Goal: Find specific page/section: Find specific page/section

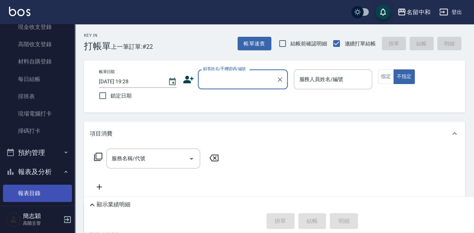
scroll to position [125, 0]
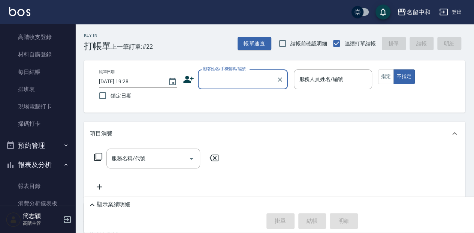
click at [41, 165] on button "報表及分析" at bounding box center [37, 164] width 69 height 19
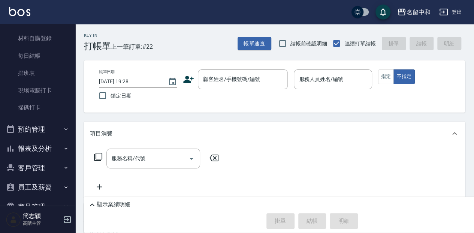
scroll to position [150, 0]
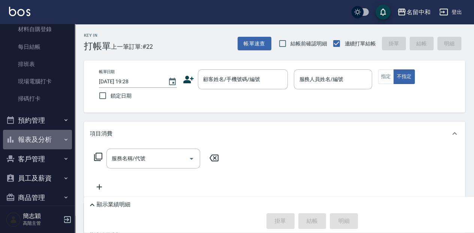
click at [64, 139] on icon "button" at bounding box center [65, 139] width 3 height 2
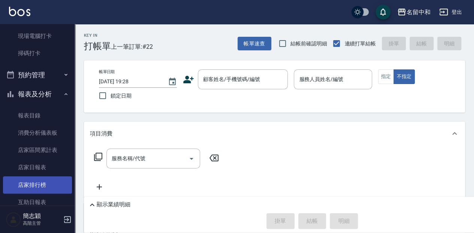
scroll to position [200, 0]
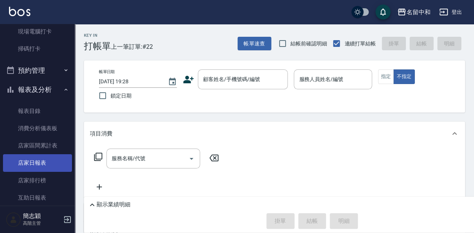
click at [40, 166] on link "店家日報表" at bounding box center [37, 162] width 69 height 17
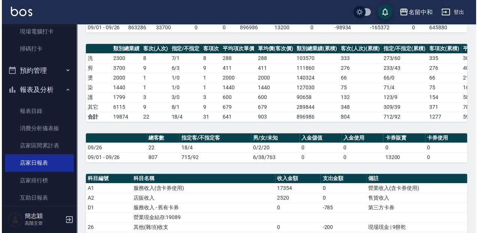
scroll to position [100, 0]
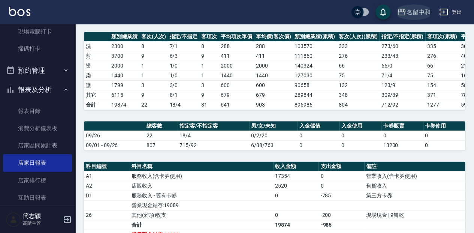
click at [400, 13] on icon "button" at bounding box center [401, 11] width 9 height 9
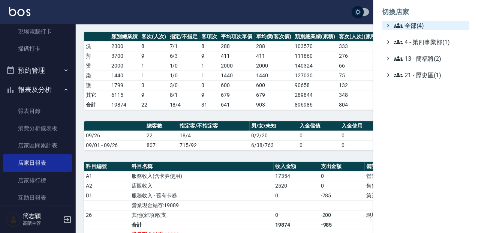
click at [396, 22] on icon at bounding box center [398, 25] width 9 height 9
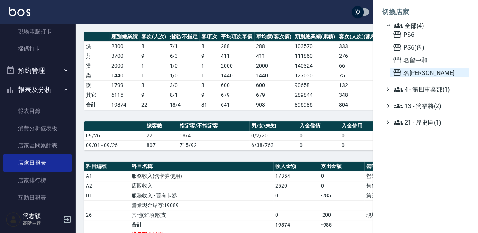
click at [397, 71] on icon at bounding box center [396, 72] width 7 height 7
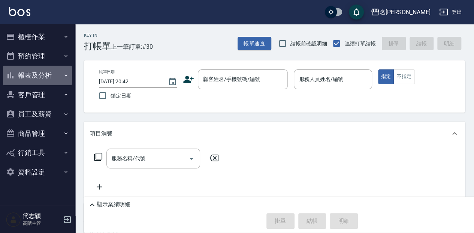
click at [66, 75] on icon "button" at bounding box center [65, 75] width 3 height 2
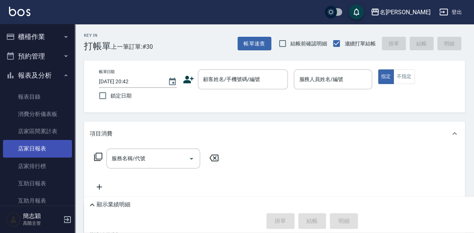
click at [44, 149] on link "店家日報表" at bounding box center [37, 148] width 69 height 17
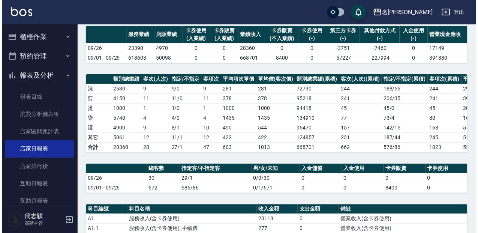
scroll to position [25, 0]
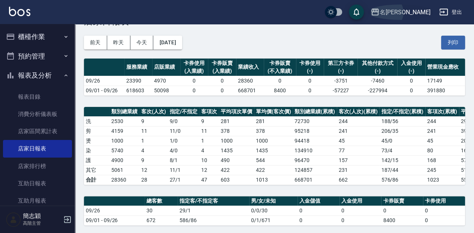
click at [380, 12] on icon "button" at bounding box center [375, 11] width 9 height 9
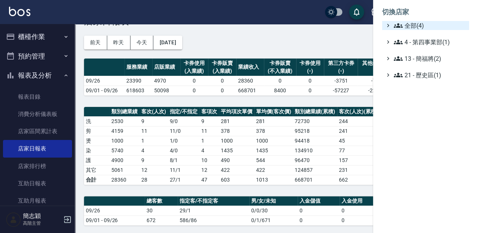
click at [394, 24] on icon at bounding box center [398, 25] width 9 height 9
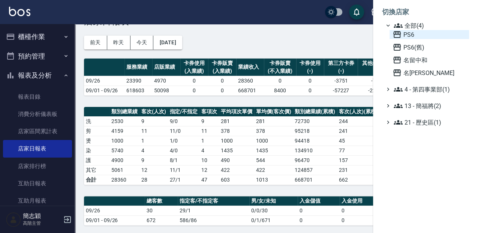
click at [396, 35] on icon at bounding box center [397, 34] width 9 height 9
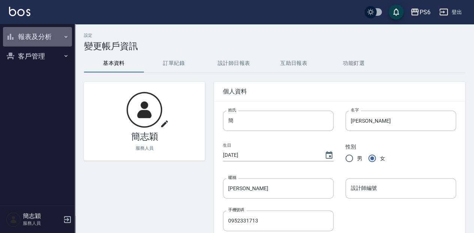
click at [65, 37] on icon "button" at bounding box center [66, 37] width 6 height 6
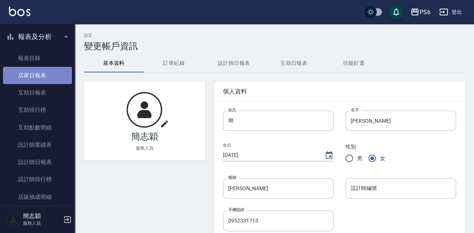
click at [40, 77] on link "店家日報表" at bounding box center [37, 75] width 69 height 17
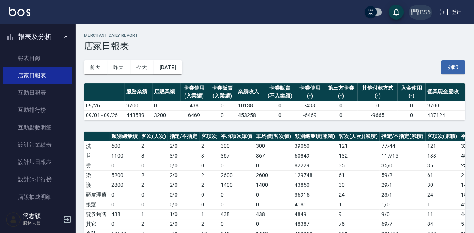
click at [412, 10] on icon "button" at bounding box center [415, 11] width 9 height 9
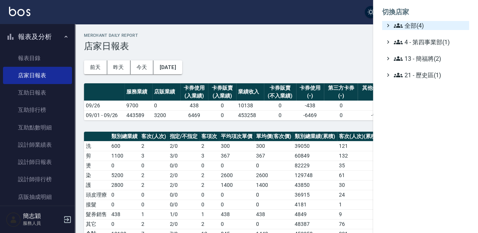
click at [407, 22] on span "全部(4)" at bounding box center [430, 25] width 72 height 9
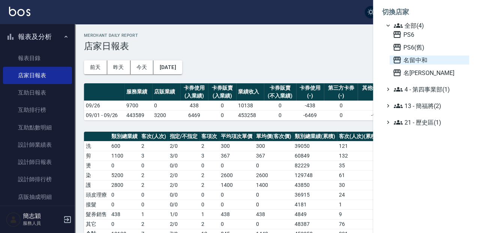
click at [394, 56] on icon at bounding box center [397, 59] width 9 height 9
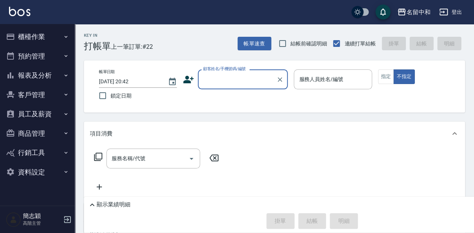
click at [65, 35] on icon "button" at bounding box center [66, 37] width 6 height 6
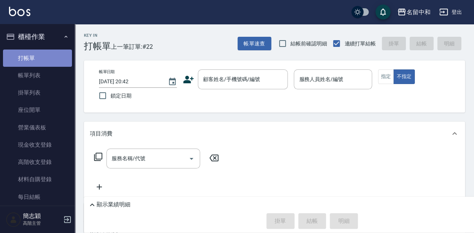
click at [40, 58] on link "打帳單" at bounding box center [37, 57] width 69 height 17
